Goal: Find specific page/section

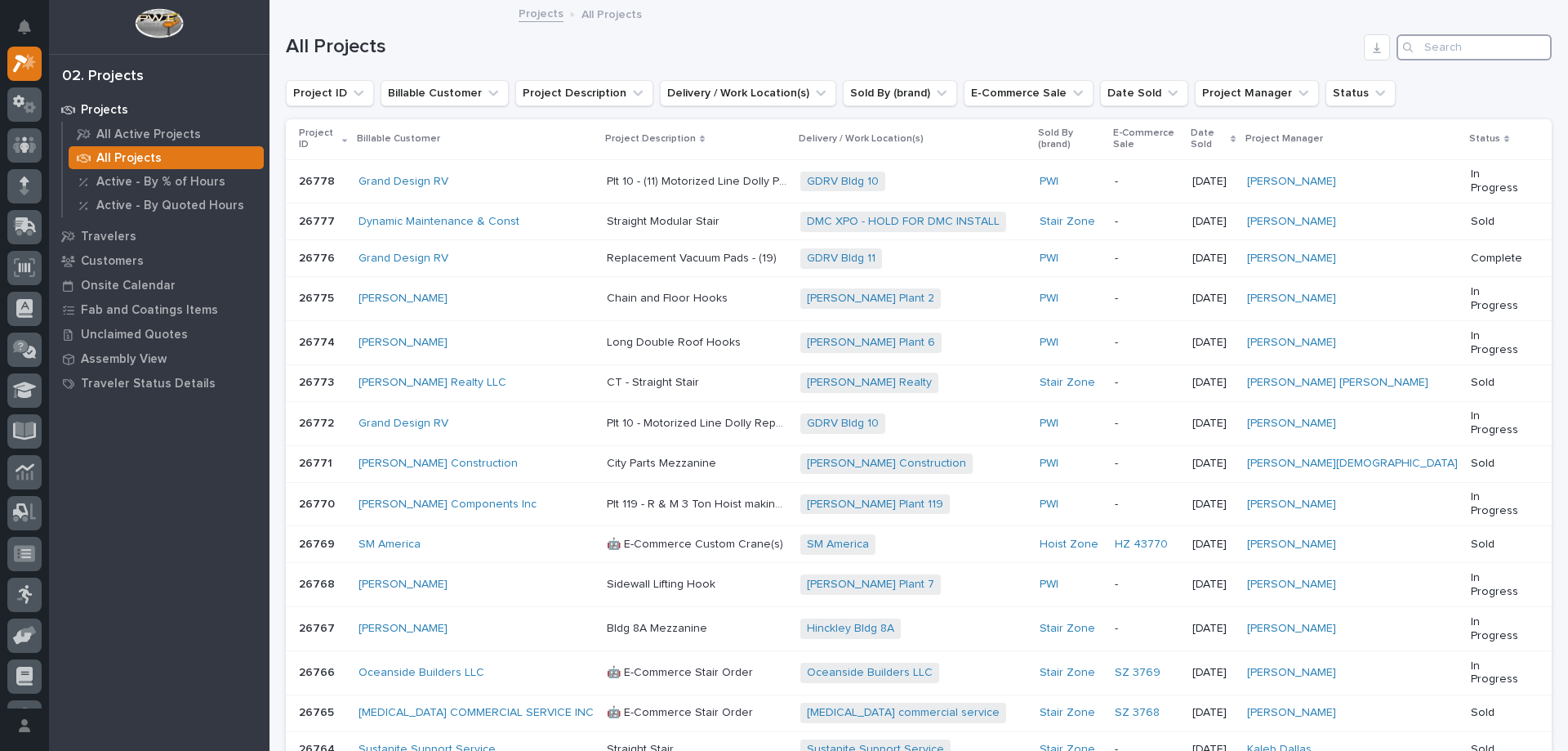
drag, startPoint x: 1419, startPoint y: 54, endPoint x: 1435, endPoint y: 34, distance: 25.6
click at [1416, 53] on input "Search" at bounding box center [1474, 47] width 156 height 27
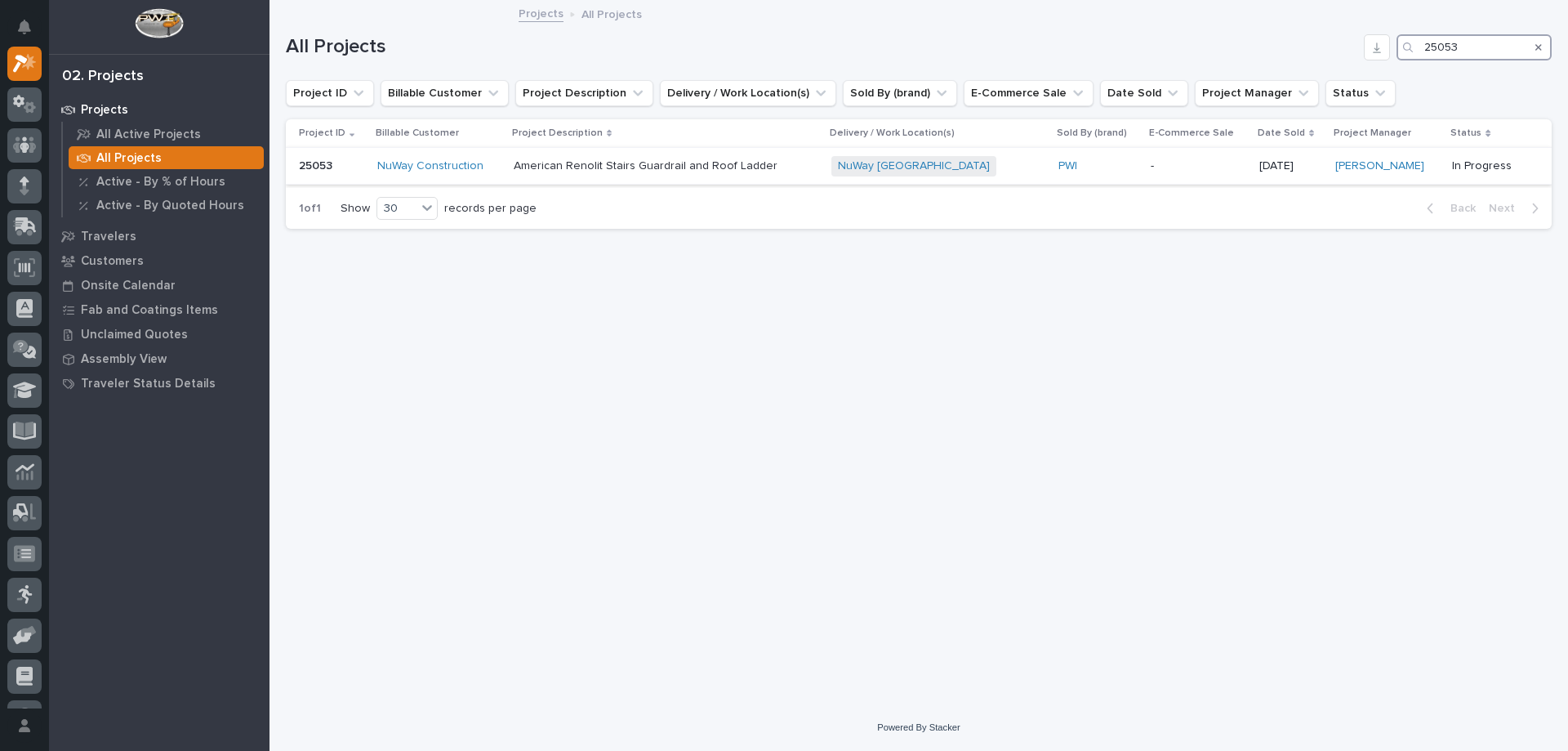
type input "25053"
click at [1108, 165] on div "PWI" at bounding box center [1097, 167] width 79 height 14
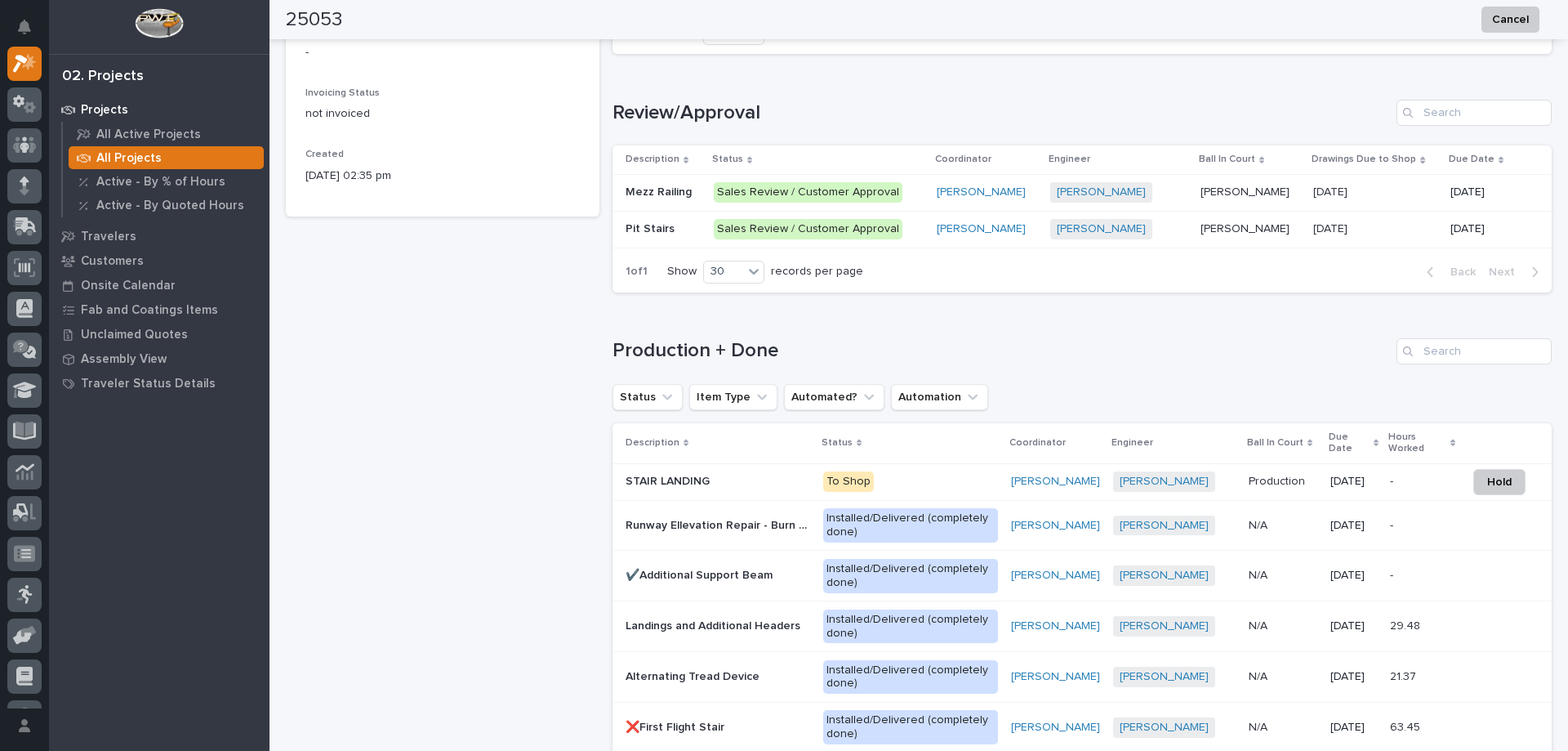
scroll to position [981, 0]
